Goal: Task Accomplishment & Management: Complete application form

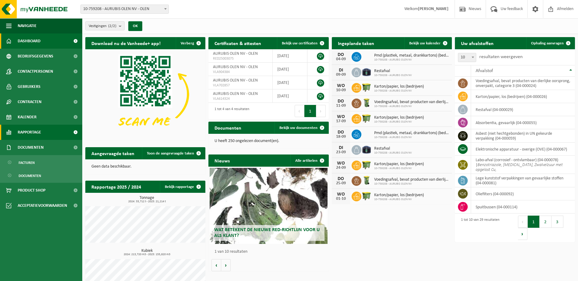
click at [32, 136] on span "Rapportage" at bounding box center [29, 132] width 23 height 15
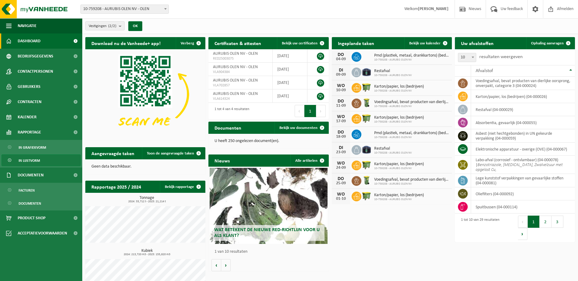
click at [31, 160] on span "In lijstvorm" at bounding box center [29, 161] width 21 height 12
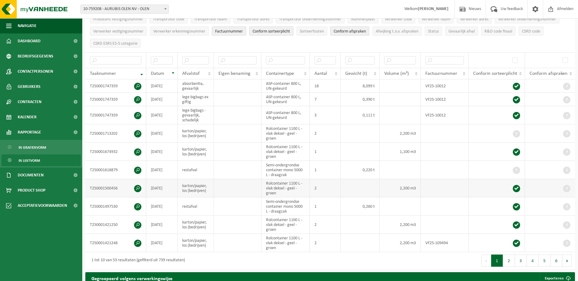
scroll to position [91, 0]
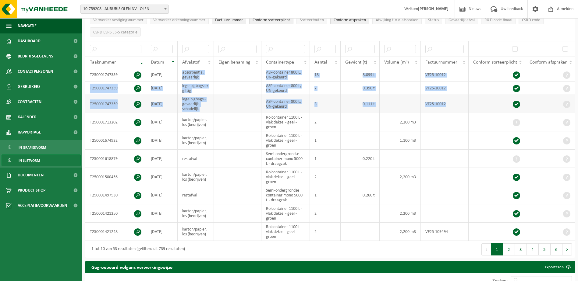
drag, startPoint x: 182, startPoint y: 71, endPoint x: 559, endPoint y: 101, distance: 378.0
click at [559, 101] on tbody "T250001747359 2025-06-19 absorbentia, gevaarlijk ASP-container 800 L, UN-gekeur…" at bounding box center [329, 154] width 489 height 173
click at [548, 249] on button "5" at bounding box center [545, 250] width 12 height 12
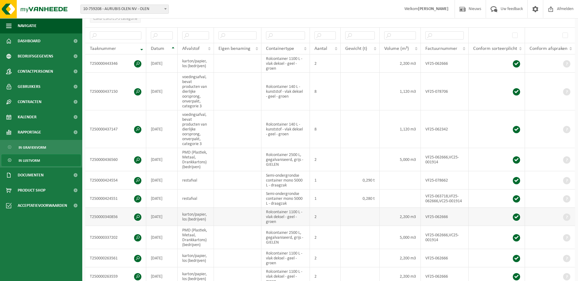
scroll to position [227, 0]
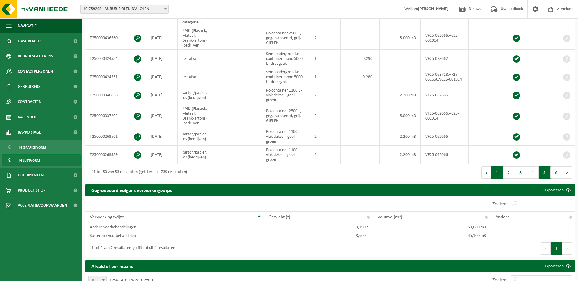
click at [498, 173] on button "1" at bounding box center [497, 173] width 12 height 12
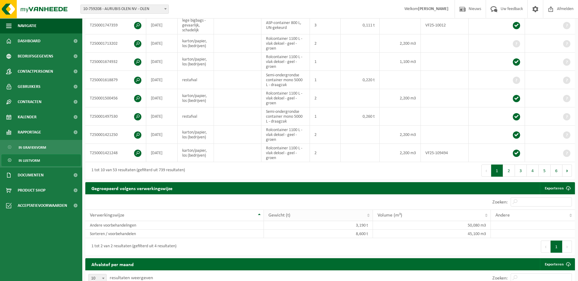
scroll to position [75, 0]
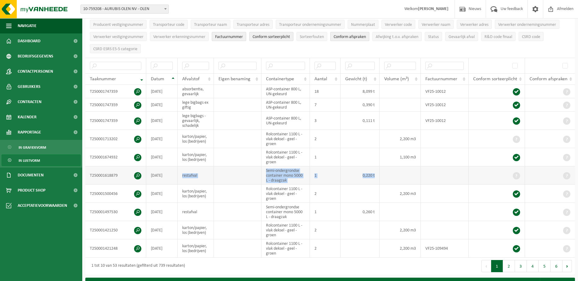
drag, startPoint x: 180, startPoint y: 174, endPoint x: 561, endPoint y: 173, distance: 381.4
click at [561, 173] on tr "T250001618879 2025-08-26 restafval Semi-ondergrondse container mono 5000 L - dr…" at bounding box center [329, 176] width 489 height 18
click at [443, 172] on td at bounding box center [445, 176] width 48 height 18
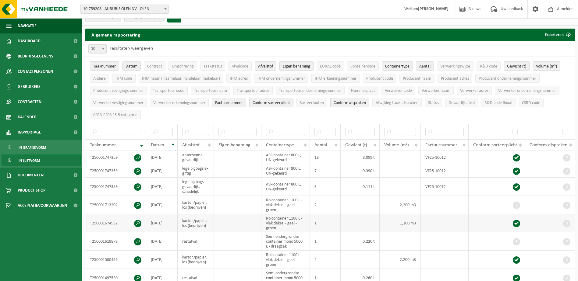
scroll to position [0, 0]
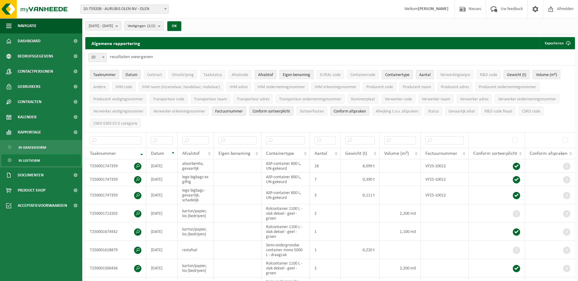
click at [299, 75] on span "Eigen benaming" at bounding box center [296, 75] width 27 height 5
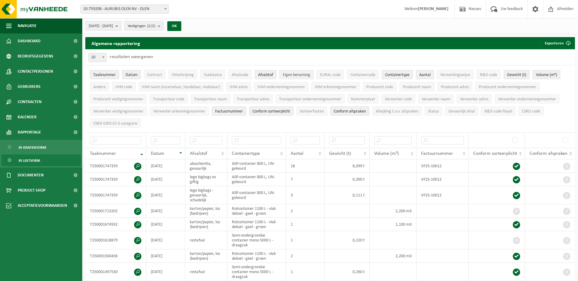
click at [299, 75] on span "Eigen benaming" at bounding box center [296, 75] width 27 height 5
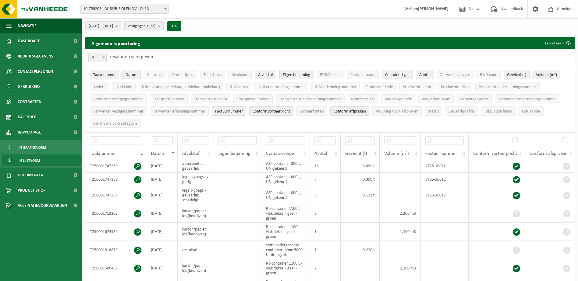
click at [299, 75] on span "Eigen benaming" at bounding box center [296, 75] width 27 height 5
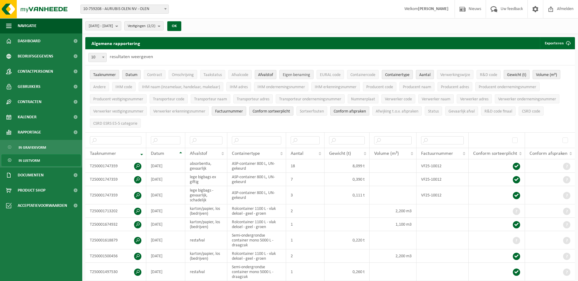
click at [299, 75] on span "Eigen benaming" at bounding box center [296, 75] width 27 height 5
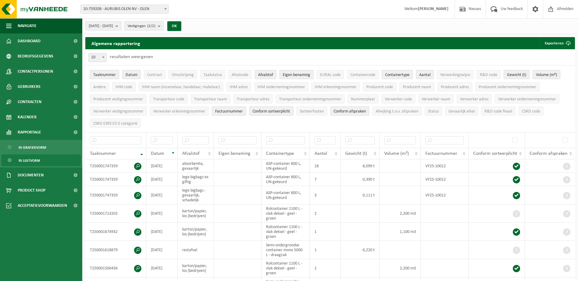
click at [299, 75] on span "Eigen benaming" at bounding box center [296, 75] width 27 height 5
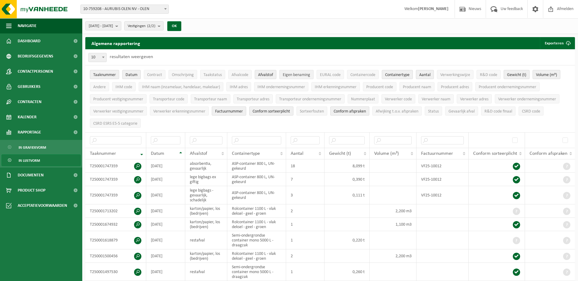
click at [298, 70] on button "Eigen benaming" at bounding box center [296, 74] width 34 height 9
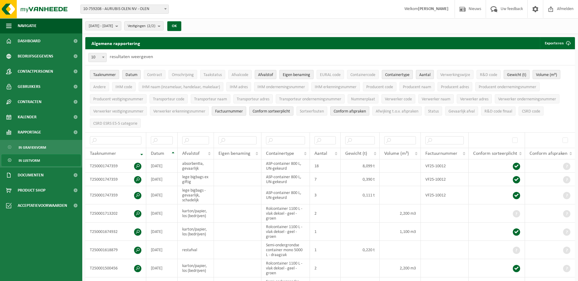
click at [298, 71] on button "Eigen benaming" at bounding box center [296, 74] width 34 height 9
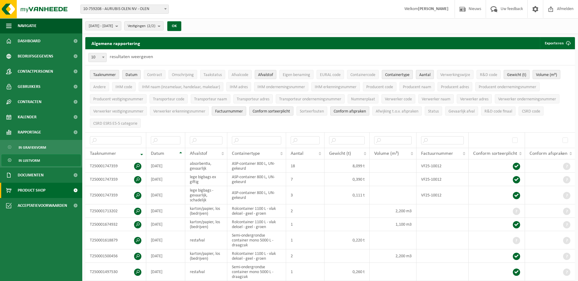
click at [27, 190] on span "Product Shop" at bounding box center [32, 190] width 28 height 15
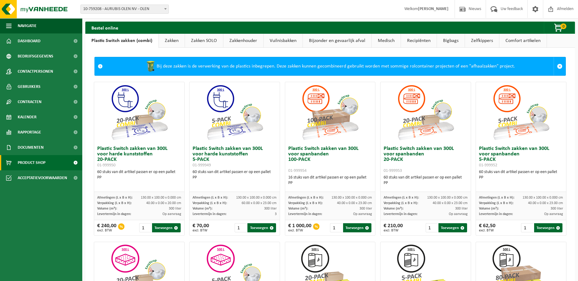
click at [168, 41] on link "Zakken" at bounding box center [172, 41] width 26 height 14
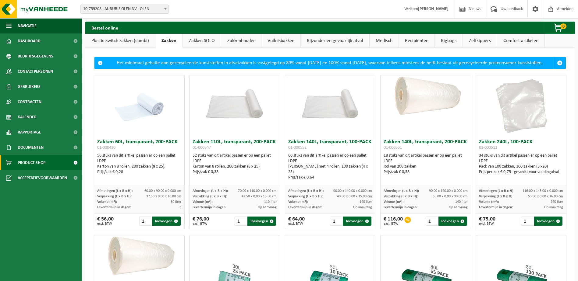
click at [224, 39] on link "Zakkenhouder" at bounding box center [241, 41] width 40 height 14
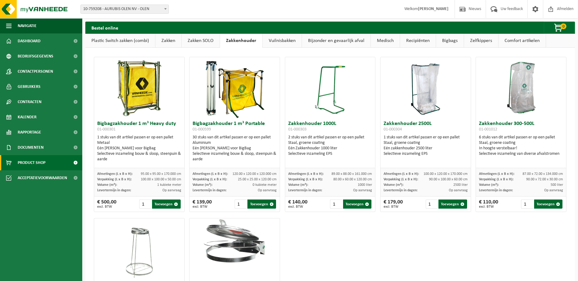
click at [338, 42] on link "Bijzonder en gevaarlijk afval" at bounding box center [336, 41] width 69 height 14
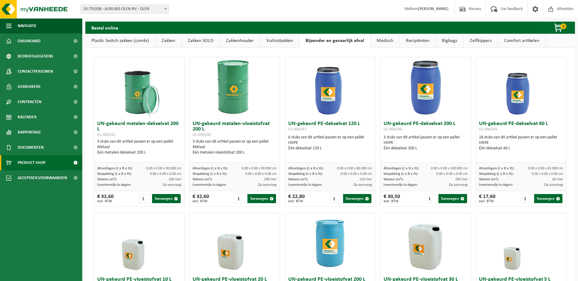
click at [387, 41] on link "Medisch" at bounding box center [384, 41] width 29 height 14
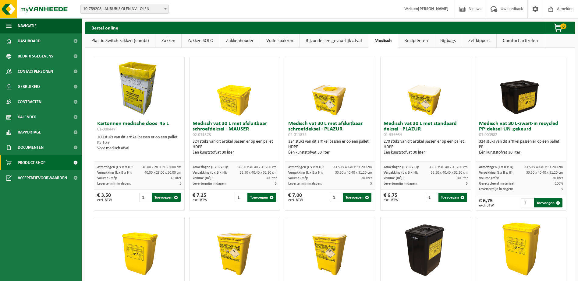
click at [414, 41] on link "Recipiënten" at bounding box center [416, 41] width 36 height 14
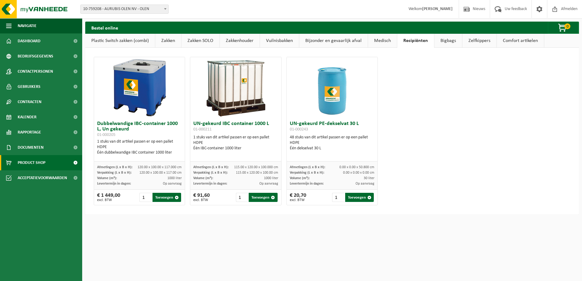
click at [451, 39] on link "Bigbags" at bounding box center [449, 41] width 28 height 14
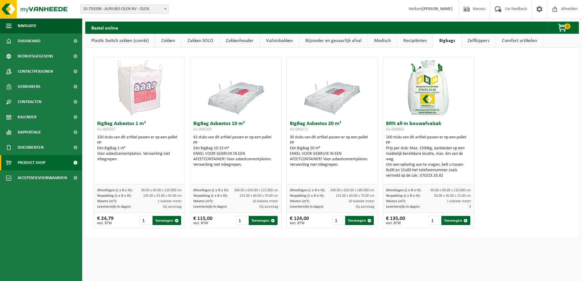
click at [475, 41] on link "Zelfkippers" at bounding box center [479, 41] width 34 height 14
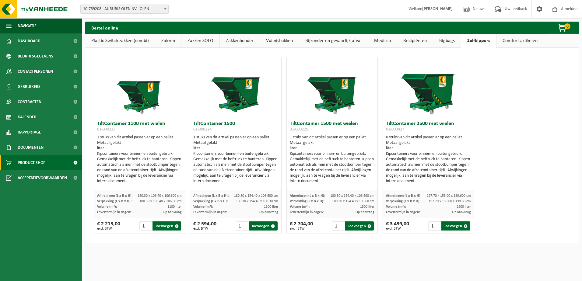
click at [517, 41] on link "Comfort artikelen" at bounding box center [520, 41] width 47 height 14
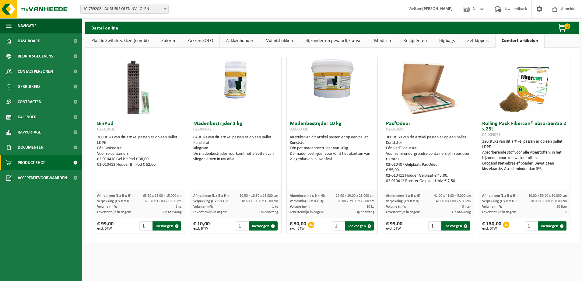
click at [469, 42] on link "Zelfkippers" at bounding box center [478, 41] width 34 height 14
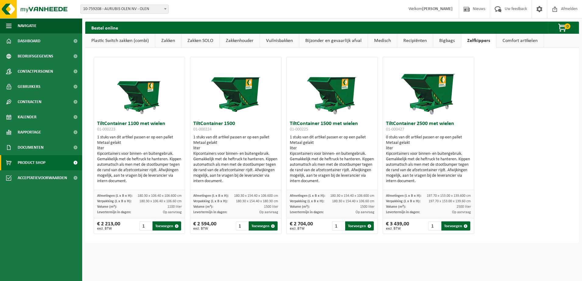
click at [447, 41] on link "Bigbags" at bounding box center [447, 41] width 28 height 14
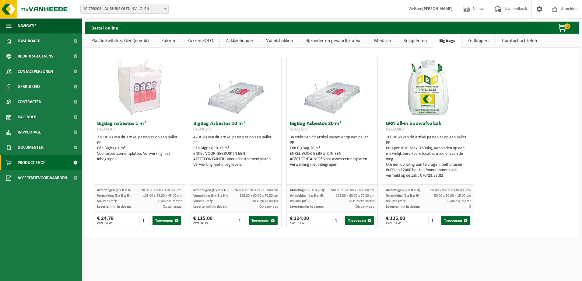
click at [406, 39] on link "Recipiënten" at bounding box center [415, 41] width 36 height 14
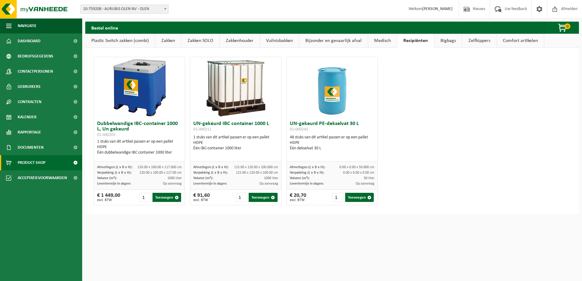
click at [380, 40] on link "Medisch" at bounding box center [382, 41] width 29 height 14
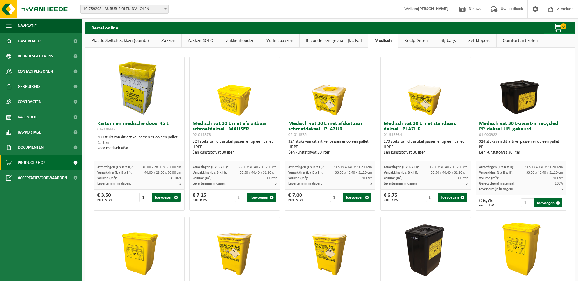
click at [328, 40] on link "Bijzonder en gevaarlijk afval" at bounding box center [333, 41] width 69 height 14
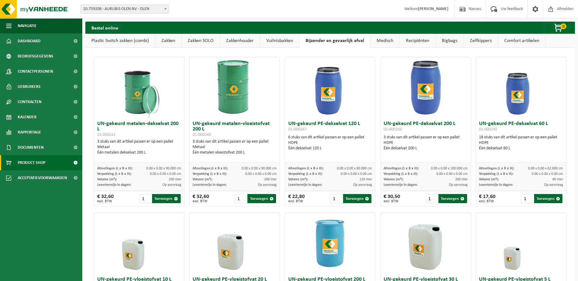
click at [181, 37] on link "Zakken" at bounding box center [168, 41] width 26 height 14
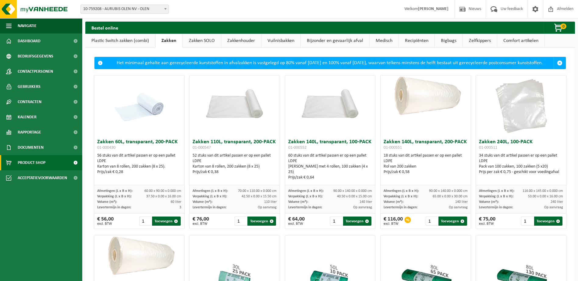
click at [135, 39] on link "Plastic Switch zakken (combi)" at bounding box center [120, 41] width 70 height 14
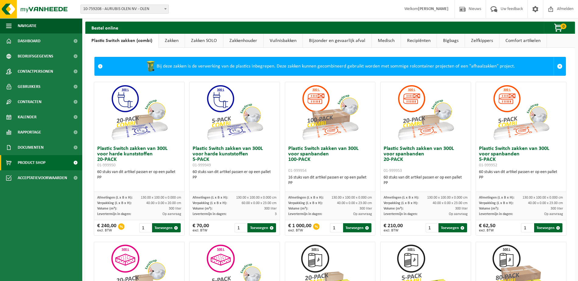
click at [168, 41] on link "Zakken" at bounding box center [172, 41] width 26 height 14
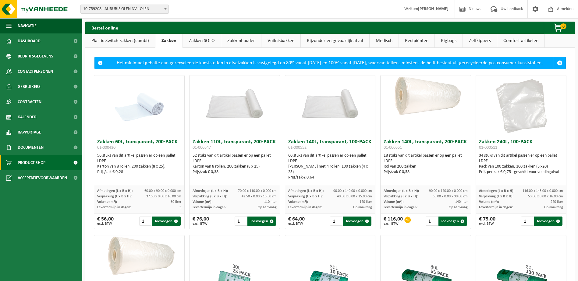
click at [203, 43] on link "Zakken SOLO" at bounding box center [202, 41] width 38 height 14
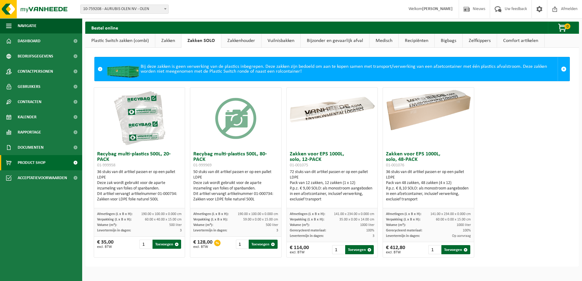
click at [237, 37] on link "Zakkenhouder" at bounding box center [241, 41] width 40 height 14
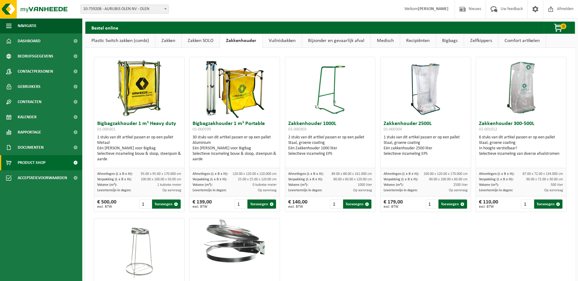
click at [288, 44] on link "Vuilnisbakken" at bounding box center [282, 41] width 39 height 14
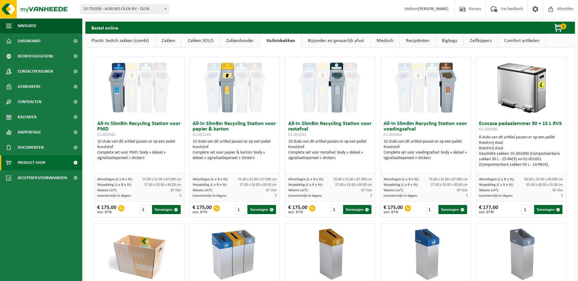
click at [355, 41] on link "Bijzonder en gevaarlijk afval" at bounding box center [336, 41] width 69 height 14
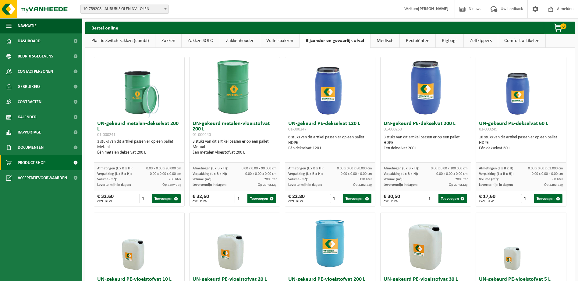
click at [381, 38] on link "Medisch" at bounding box center [384, 41] width 29 height 14
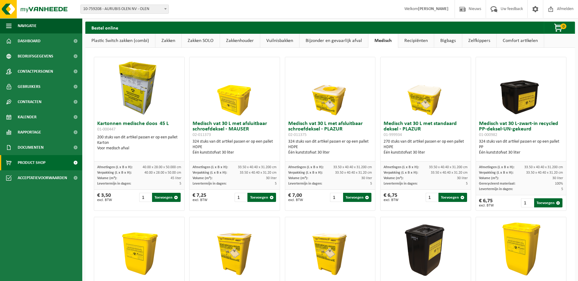
click at [410, 41] on link "Recipiënten" at bounding box center [416, 41] width 36 height 14
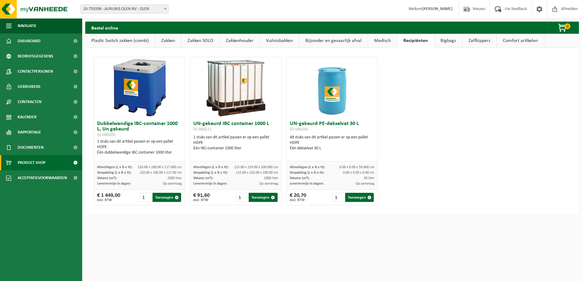
click at [101, 42] on link "Plastic Switch zakken (combi)" at bounding box center [120, 41] width 70 height 14
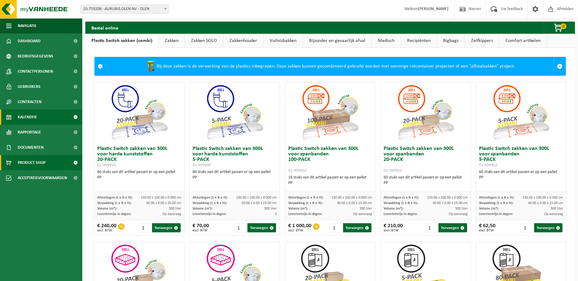
click at [31, 110] on span "Kalender" at bounding box center [27, 117] width 19 height 15
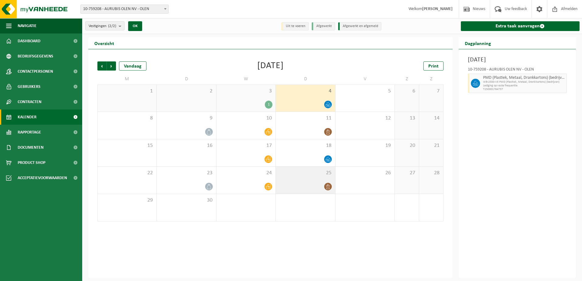
click at [314, 179] on div "25" at bounding box center [305, 180] width 59 height 27
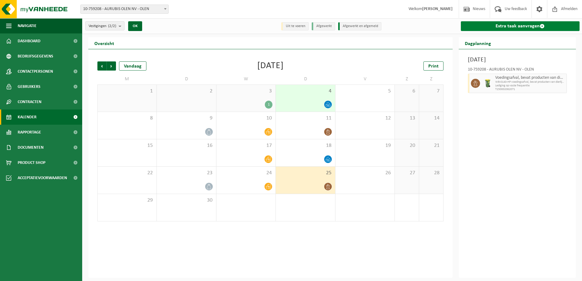
click at [513, 24] on link "Extra taak aanvragen" at bounding box center [520, 26] width 119 height 10
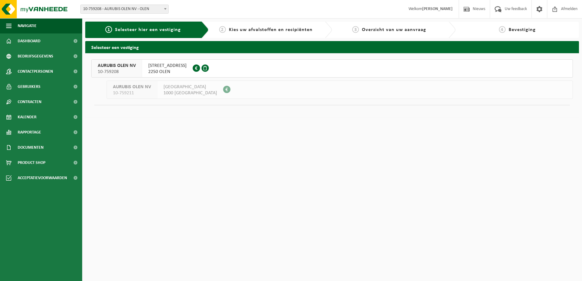
click at [169, 66] on span "[STREET_ADDRESS]" at bounding box center [167, 66] width 38 height 6
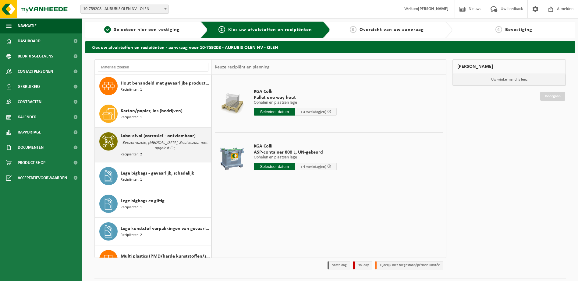
scroll to position [183, 0]
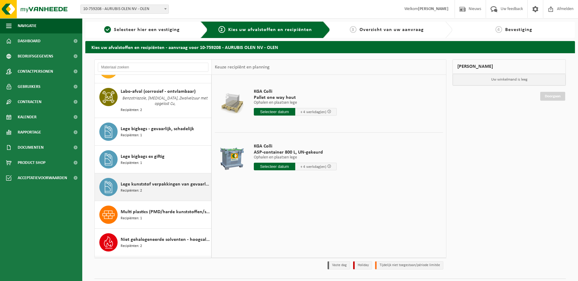
click at [147, 189] on div "Lege kunststof verpakkingen van gevaarlijke stoffen Recipiënten: 2" at bounding box center [165, 187] width 89 height 18
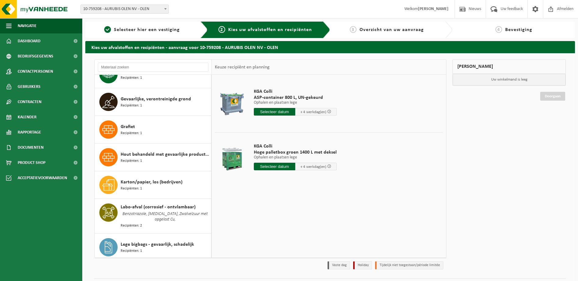
scroll to position [0, 0]
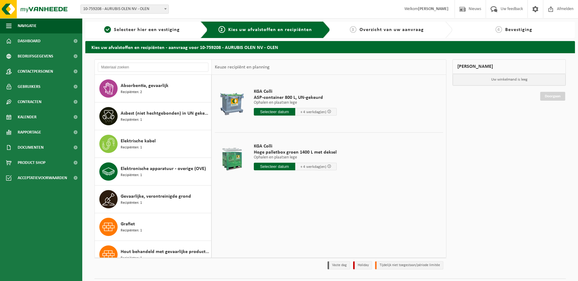
click at [480, 143] on div "Mijn winkelmand Uw winkelmand is leeg Doorgaan" at bounding box center [508, 166] width 119 height 214
click at [504, 139] on div "Mijn winkelmand Uw winkelmand is leeg Doorgaan" at bounding box center [508, 166] width 119 height 214
click at [33, 114] on span "Kalender" at bounding box center [27, 117] width 19 height 15
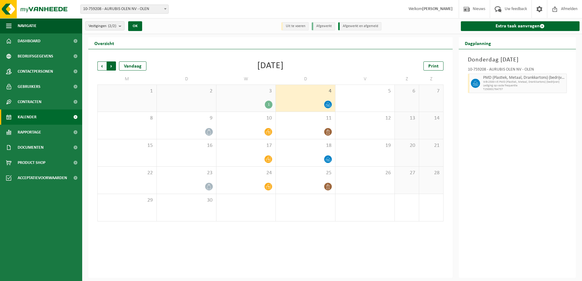
click at [104, 68] on span "Vorige" at bounding box center [101, 66] width 9 height 9
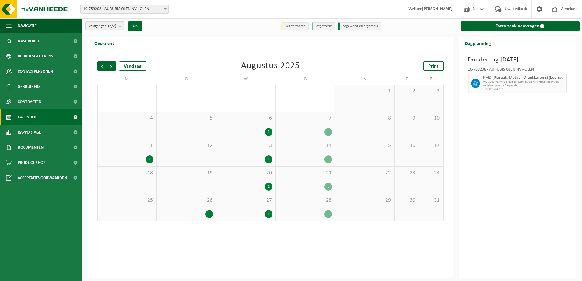
click at [104, 68] on span "Vorige" at bounding box center [101, 66] width 9 height 9
click at [310, 172] on span "19" at bounding box center [305, 173] width 53 height 7
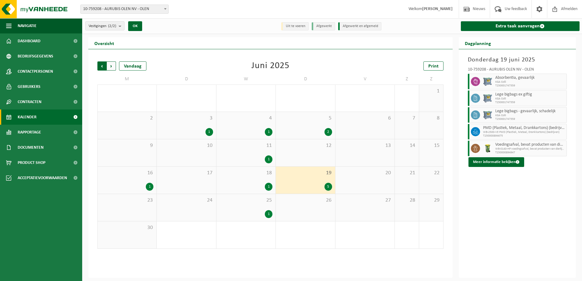
click at [113, 66] on span "Volgende" at bounding box center [111, 66] width 9 height 9
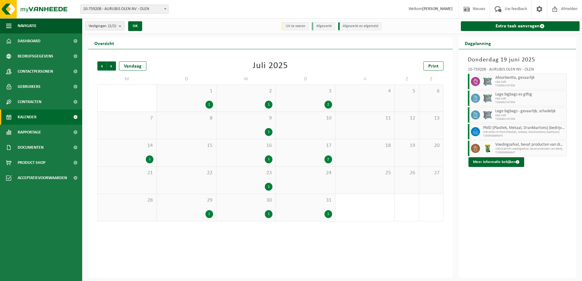
click at [316, 153] on div "17 2" at bounding box center [305, 153] width 59 height 27
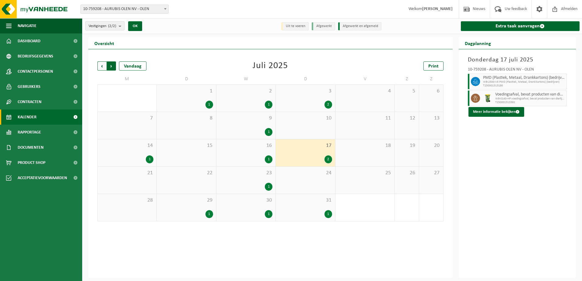
click at [100, 64] on span "Vorige" at bounding box center [101, 66] width 9 height 9
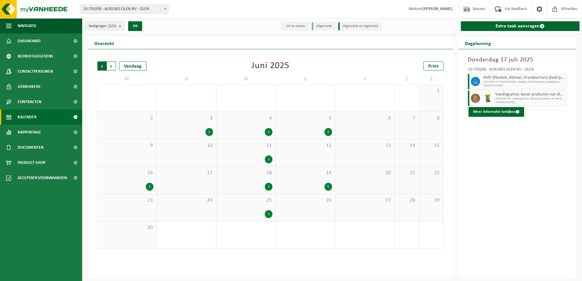
click at [111, 66] on span "Volgende" at bounding box center [111, 66] width 9 height 9
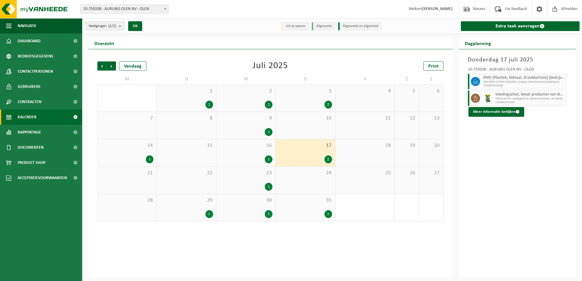
click at [111, 66] on span "Volgende" at bounding box center [111, 66] width 9 height 9
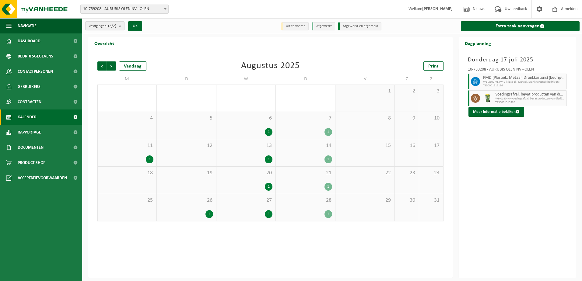
click at [311, 153] on div "14 1" at bounding box center [305, 153] width 59 height 27
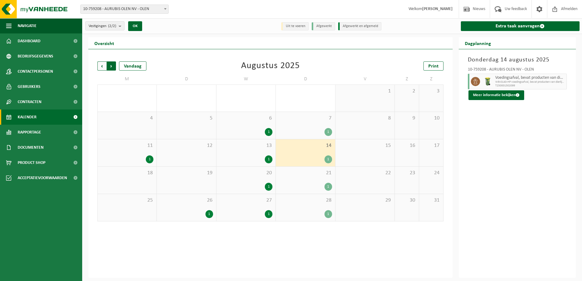
click at [101, 68] on span "Vorige" at bounding box center [101, 66] width 9 height 9
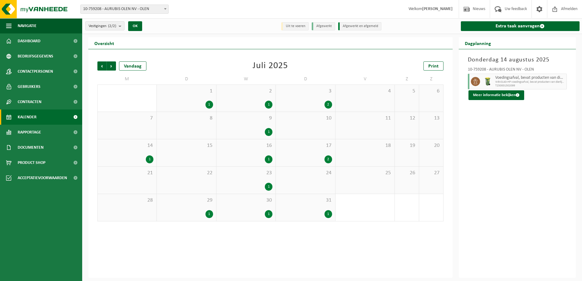
click at [101, 68] on span "Vorige" at bounding box center [101, 66] width 9 height 9
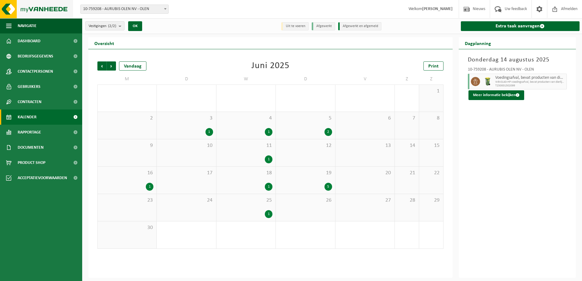
click at [37, 12] on img at bounding box center [36, 9] width 73 height 18
